Goal: Task Accomplishment & Management: Use online tool/utility

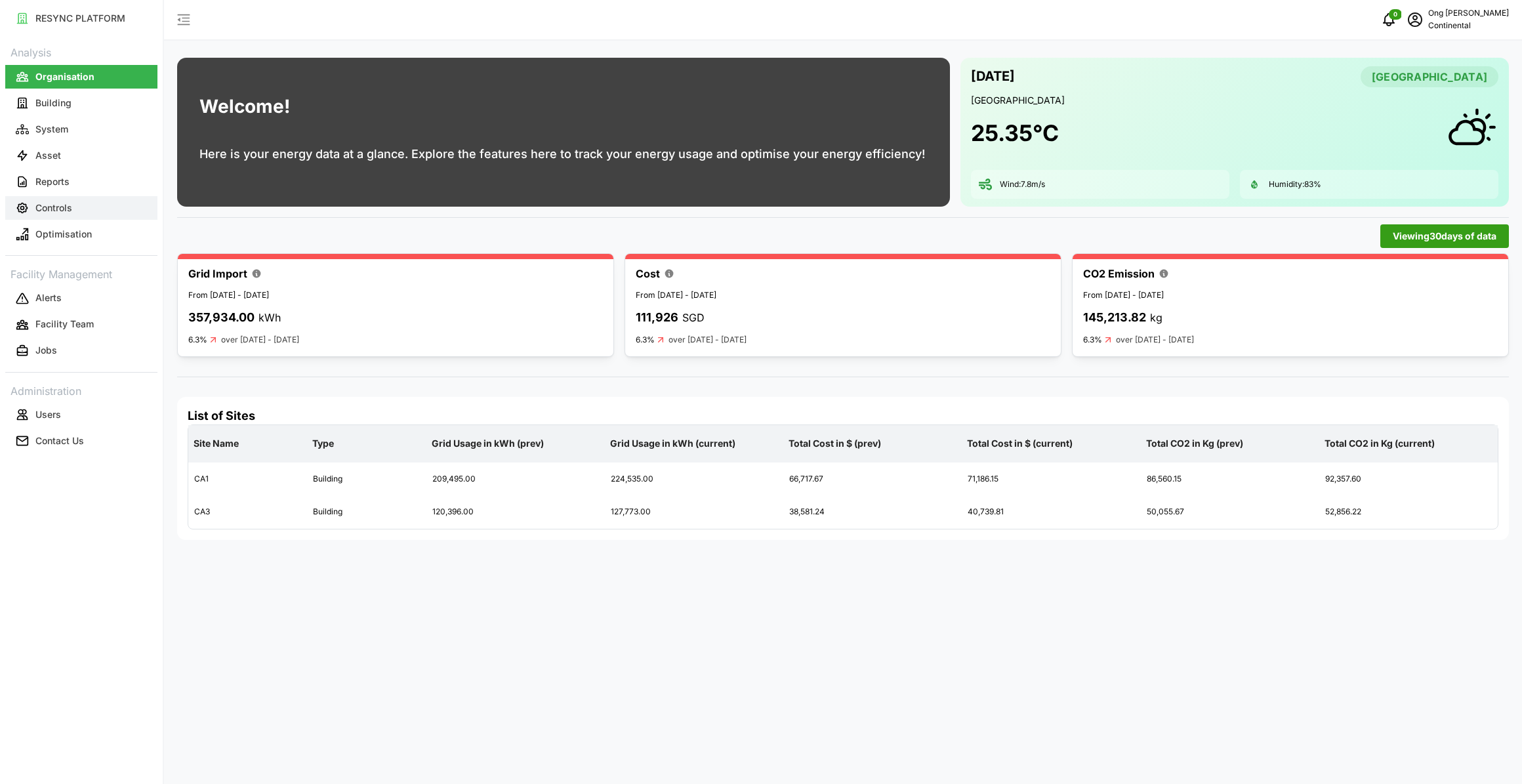
click at [74, 204] on button "Controls" at bounding box center [81, 208] width 152 height 23
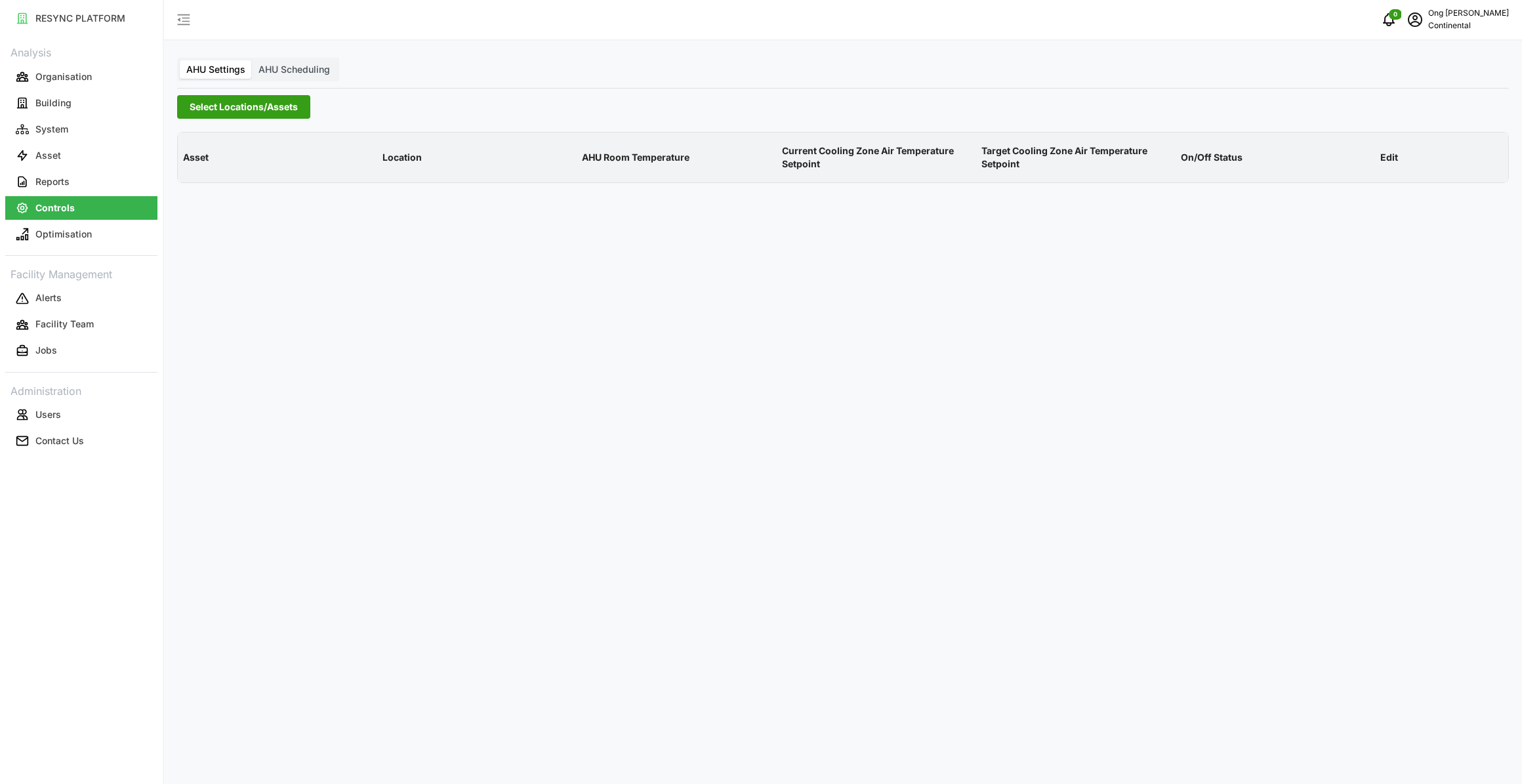
click at [207, 109] on span "Select Locations/Assets" at bounding box center [243, 107] width 108 height 22
click at [194, 162] on icon at bounding box center [194, 165] width 10 height 10
click at [217, 182] on span "Select CA1" at bounding box center [220, 185] width 8 height 8
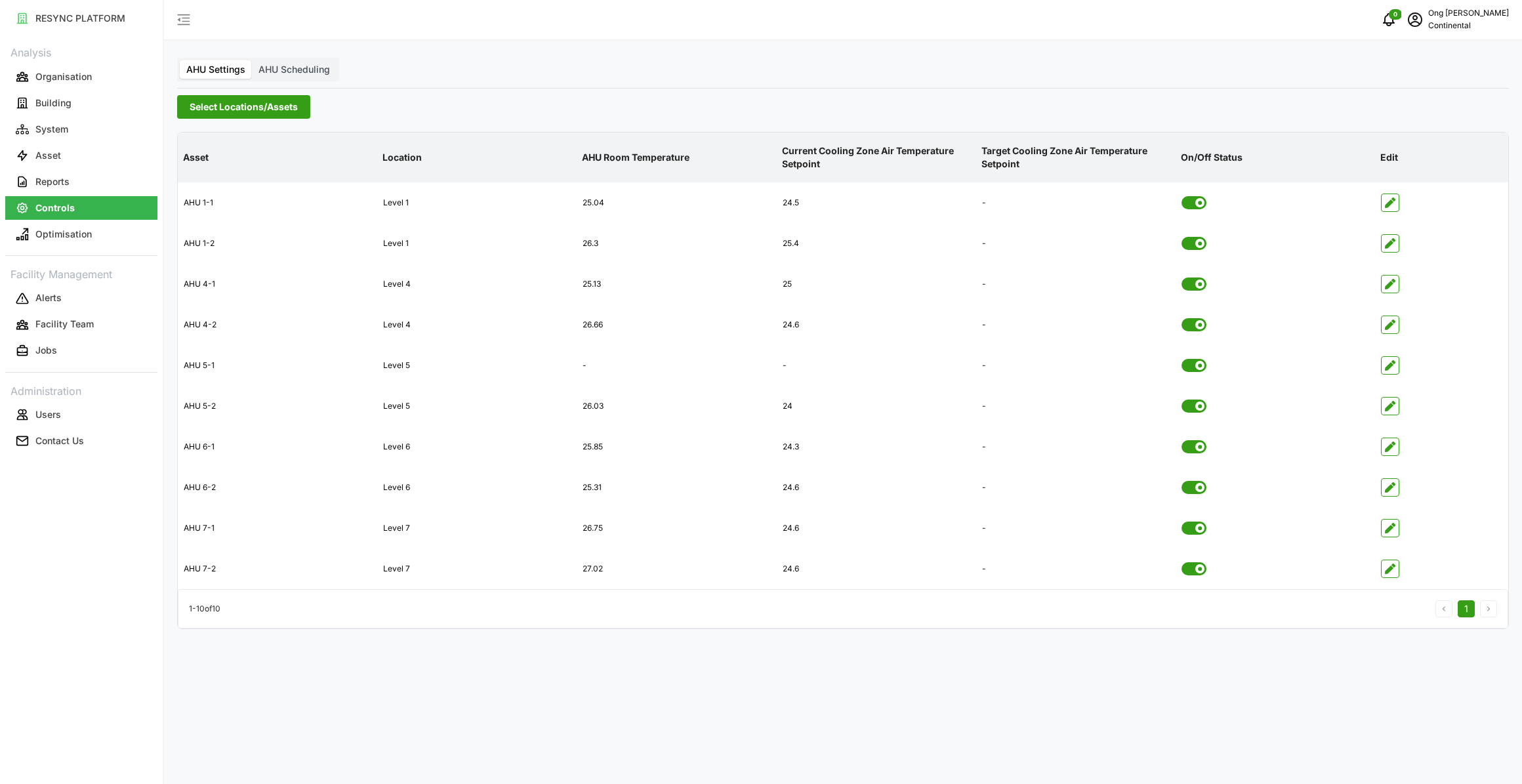
click at [594, 730] on div "AHU Settings AHU Scheduling Select Locations/Assets Asset Location AHU Room Tem…" at bounding box center [843, 392] width 1358 height 784
click at [61, 82] on p "Organisation" at bounding box center [63, 76] width 56 height 13
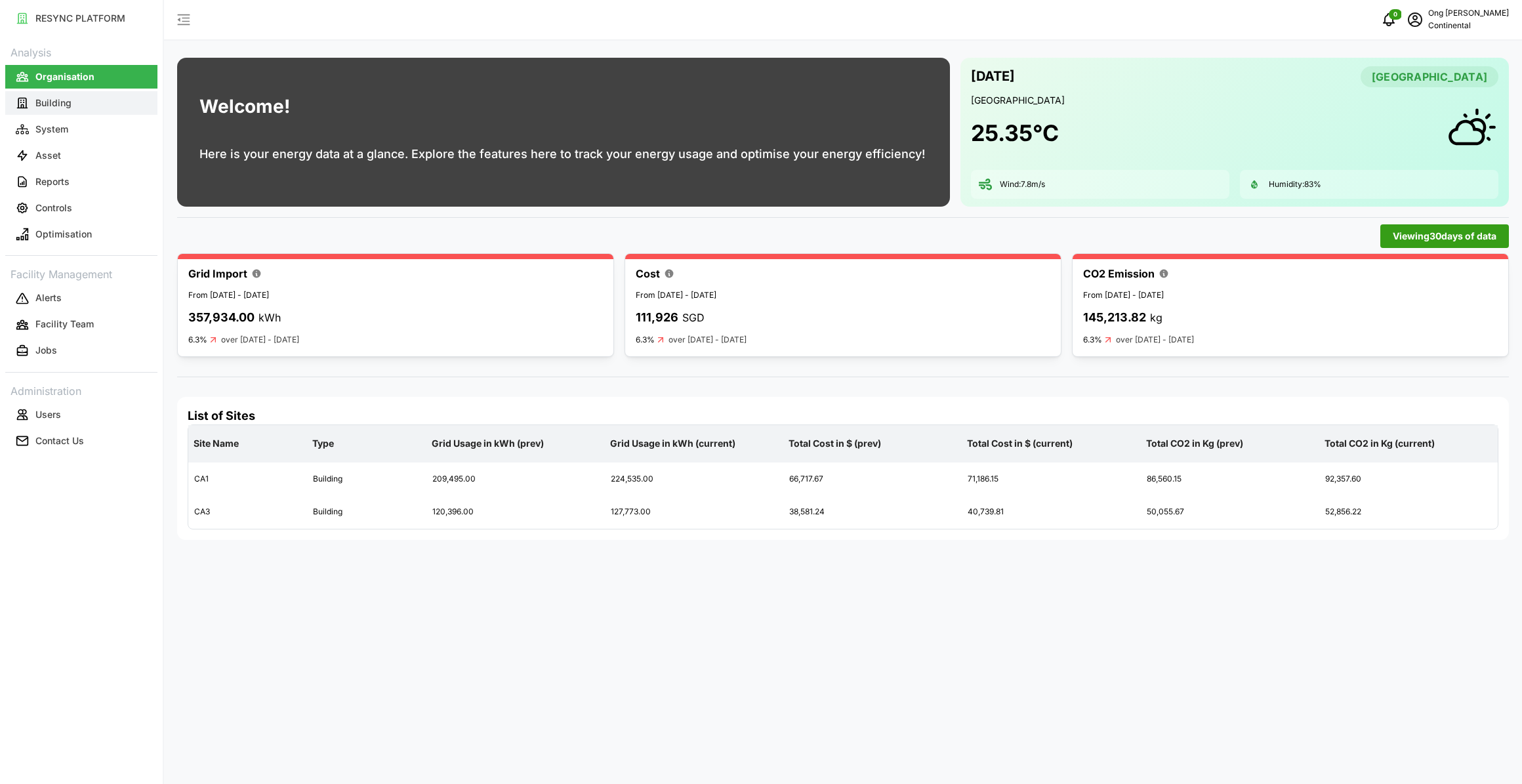
click at [61, 98] on p "Building" at bounding box center [53, 103] width 36 height 13
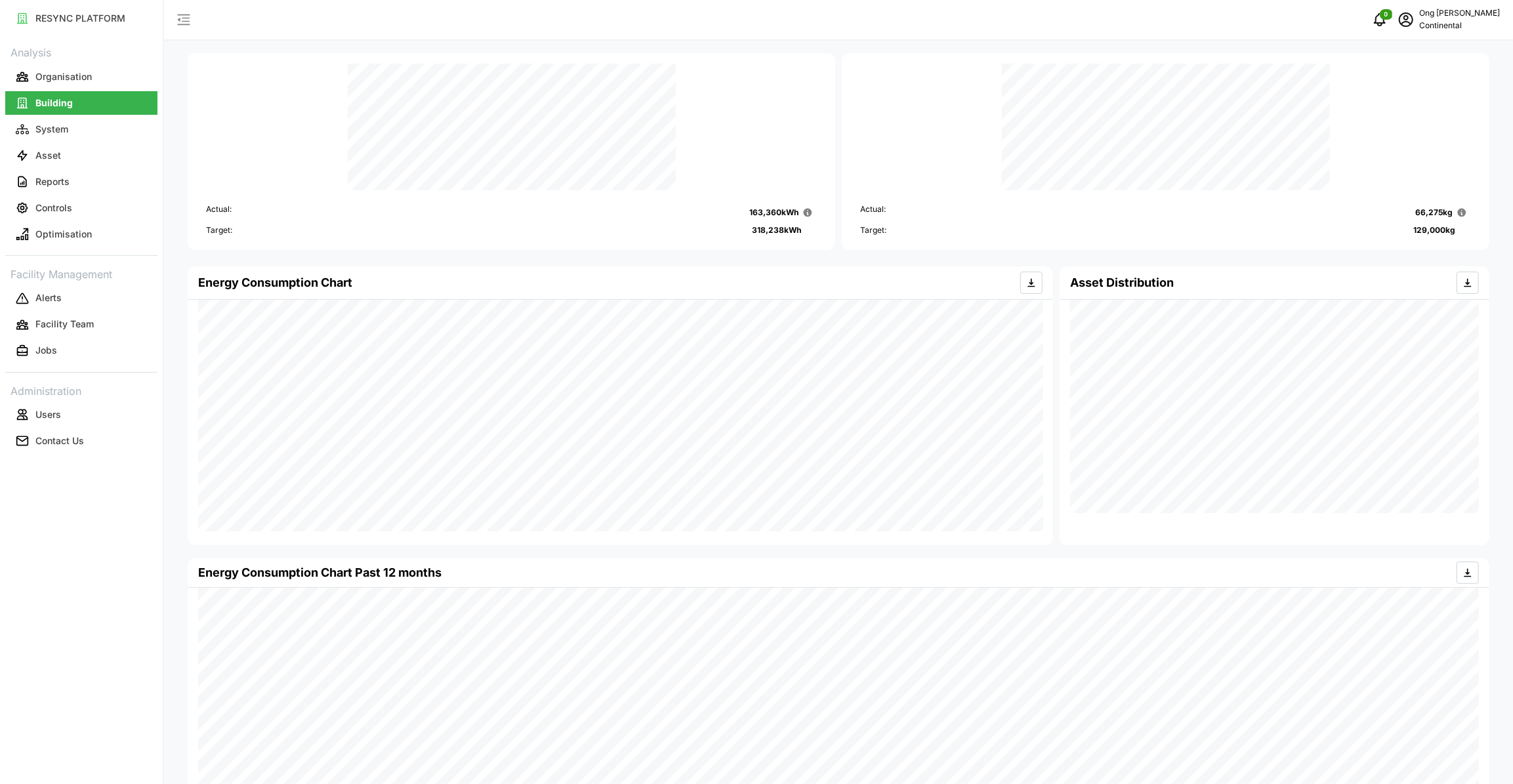
scroll to position [65, 0]
